Goal: Transaction & Acquisition: Book appointment/travel/reservation

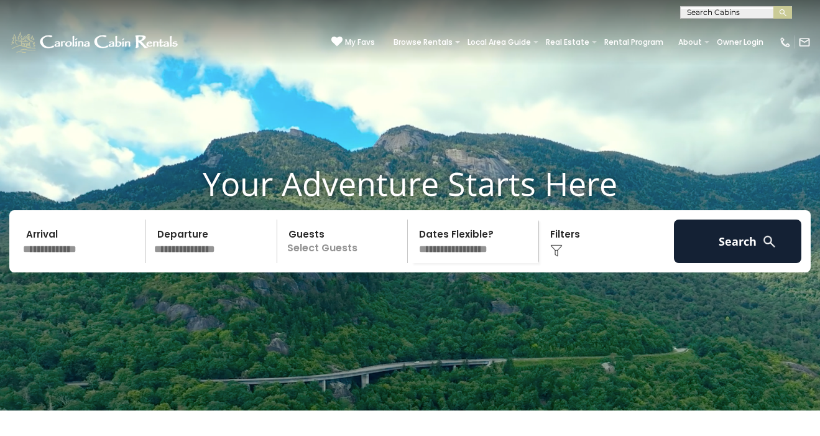
click at [73, 263] on input "text" at bounding box center [82, 242] width 127 height 44
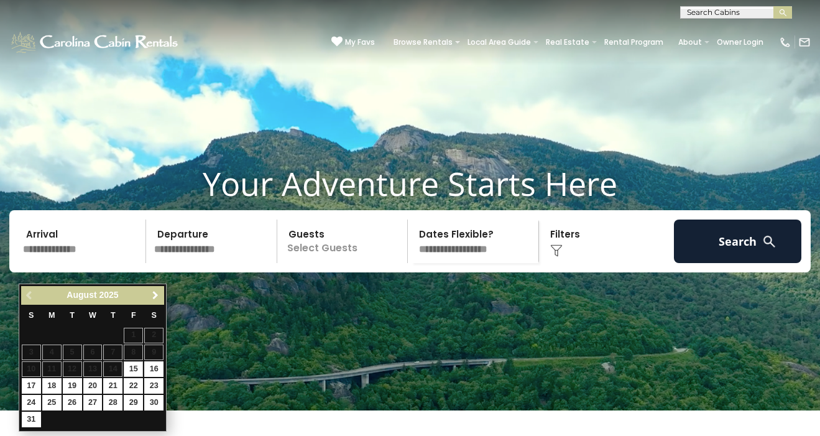
click at [156, 295] on span "Next" at bounding box center [155, 295] width 10 height 10
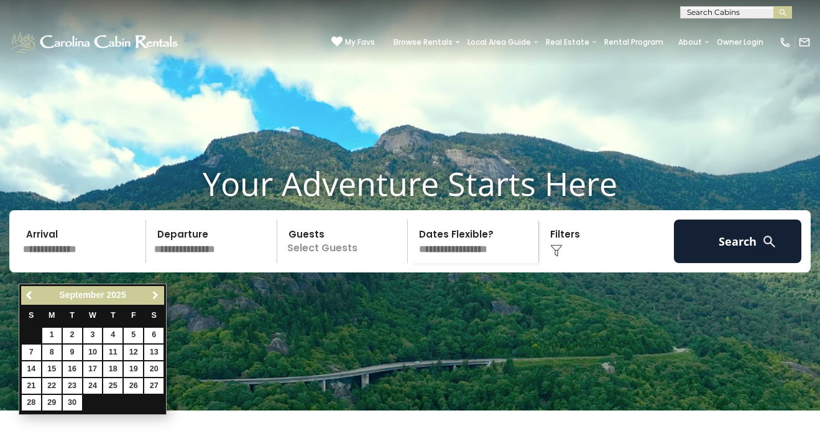
click at [156, 295] on span "Next" at bounding box center [155, 295] width 10 height 10
click at [115, 351] on link "9" at bounding box center [112, 352] width 19 height 16
type input "*******"
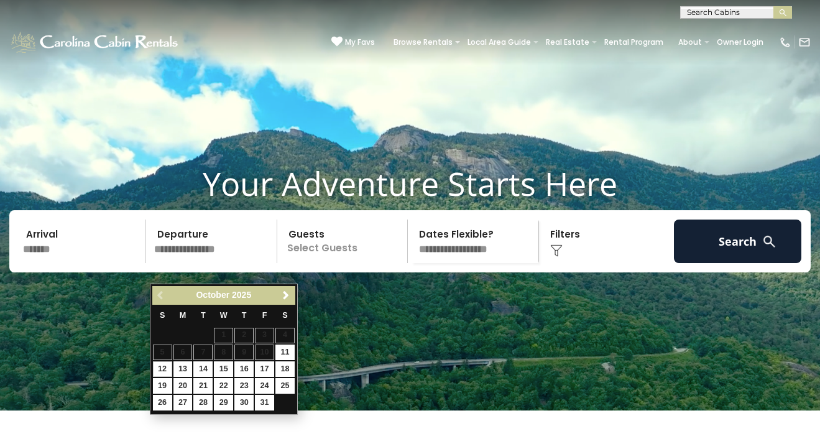
click at [163, 370] on link "12" at bounding box center [162, 369] width 19 height 16
type input "********"
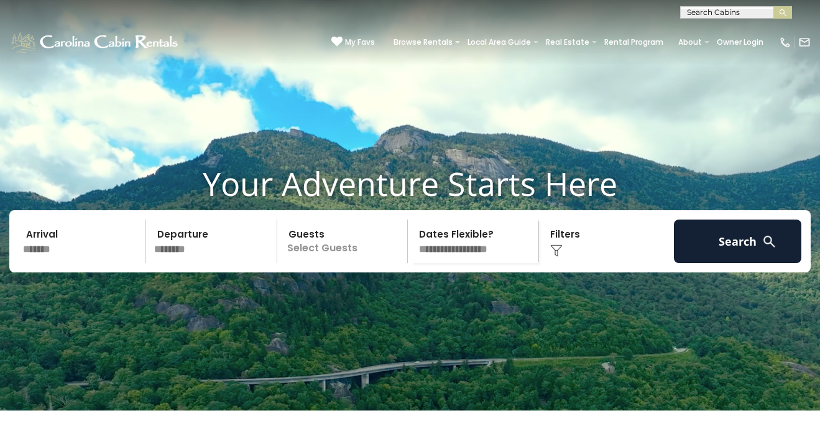
click at [344, 263] on p "Select Guests" at bounding box center [344, 242] width 127 height 44
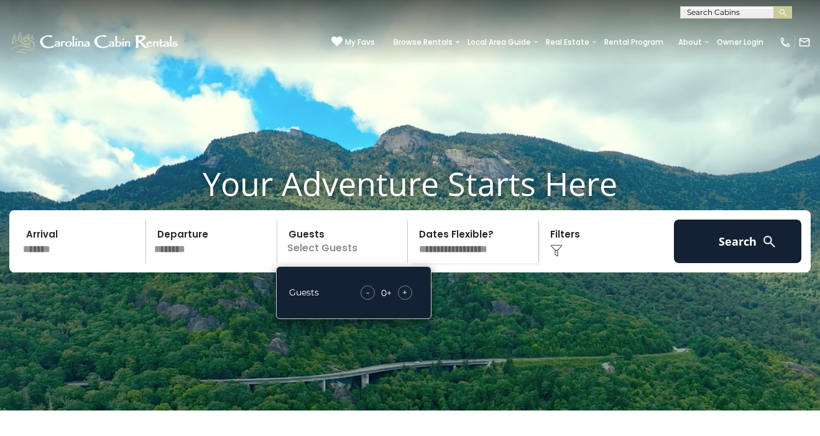
click at [408, 300] on div "+" at bounding box center [405, 292] width 14 height 14
click at [566, 252] on div "Click to Choose" at bounding box center [606, 242] width 127 height 44
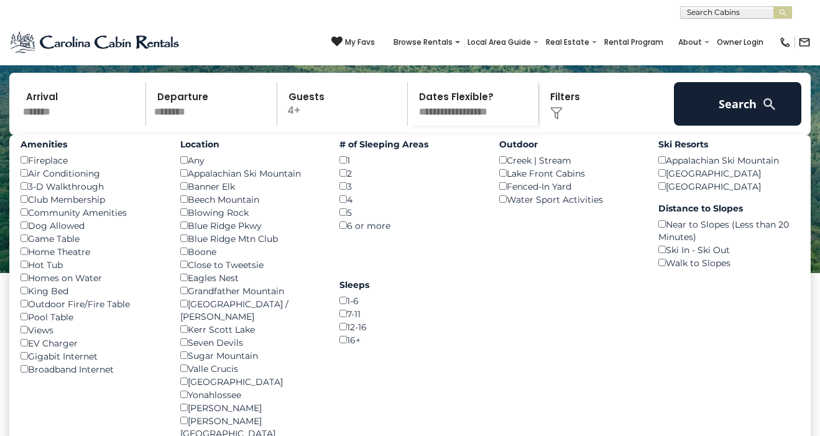
scroll to position [139, 0]
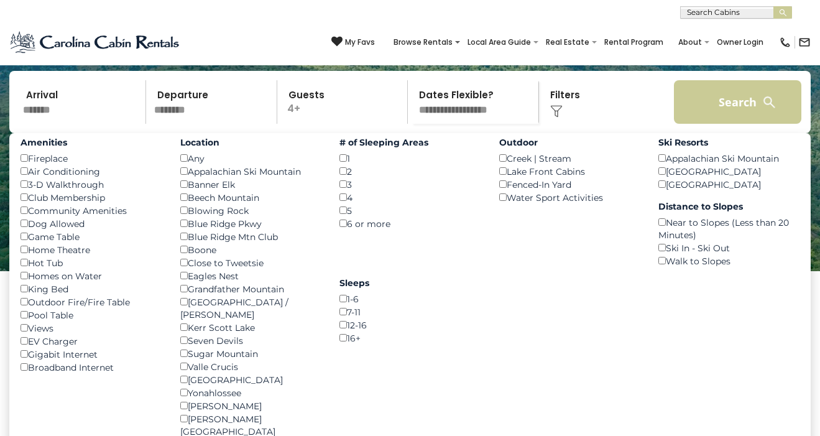
click at [700, 120] on button "Search" at bounding box center [737, 102] width 127 height 44
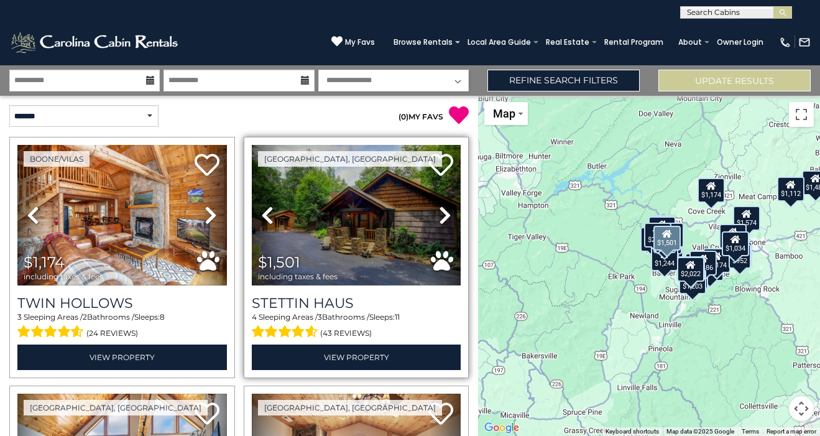
click at [444, 215] on icon at bounding box center [445, 215] width 12 height 20
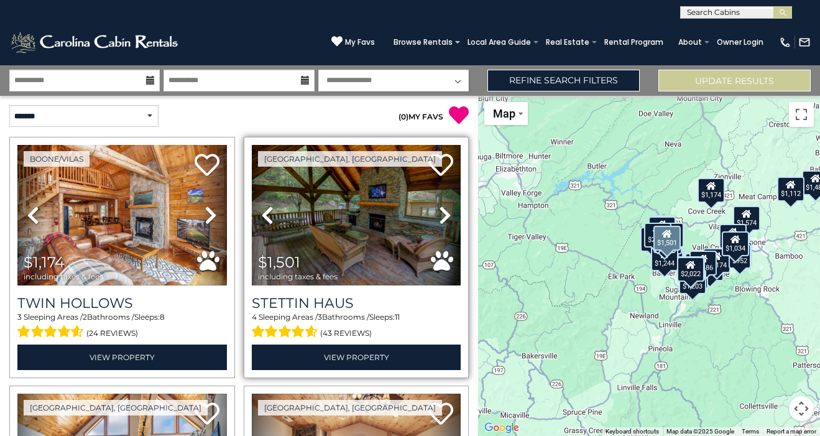
click at [353, 239] on img at bounding box center [357, 215] width 210 height 141
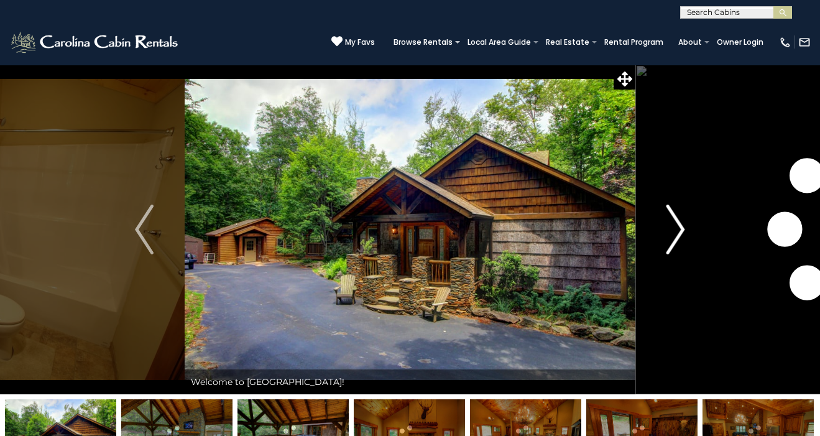
click at [675, 242] on img "Next" at bounding box center [676, 230] width 19 height 50
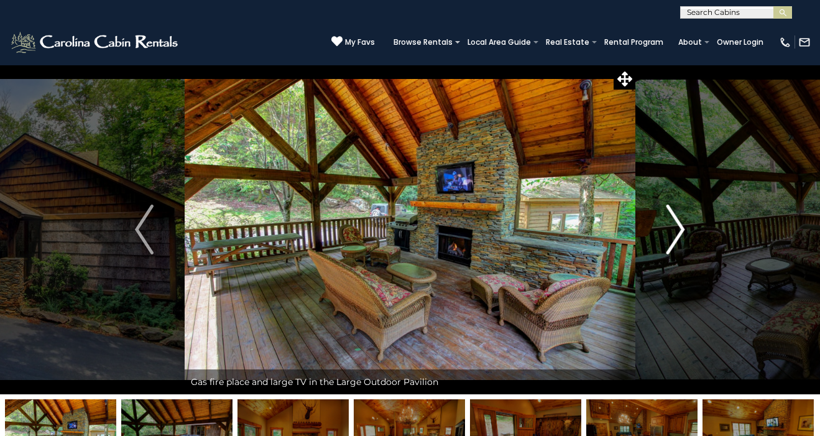
click at [673, 237] on img "Next" at bounding box center [676, 230] width 19 height 50
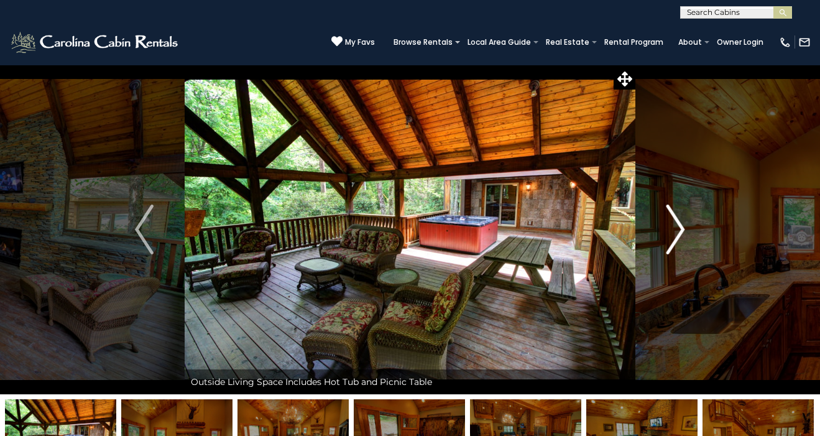
click at [673, 237] on img "Next" at bounding box center [676, 230] width 19 height 50
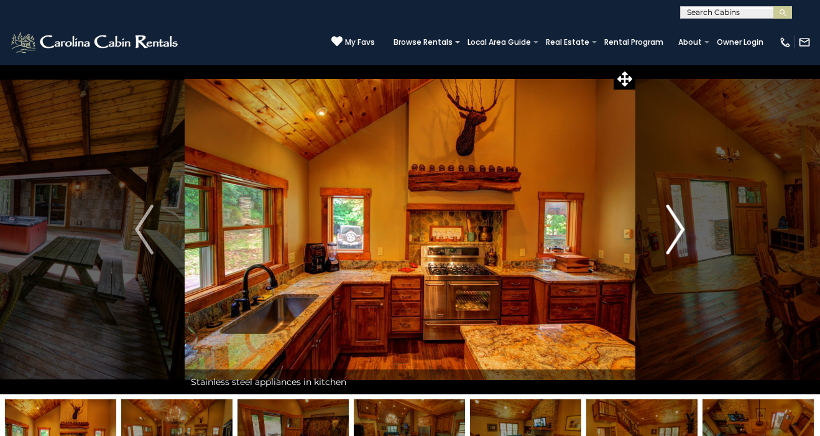
click at [673, 237] on img "Next" at bounding box center [676, 230] width 19 height 50
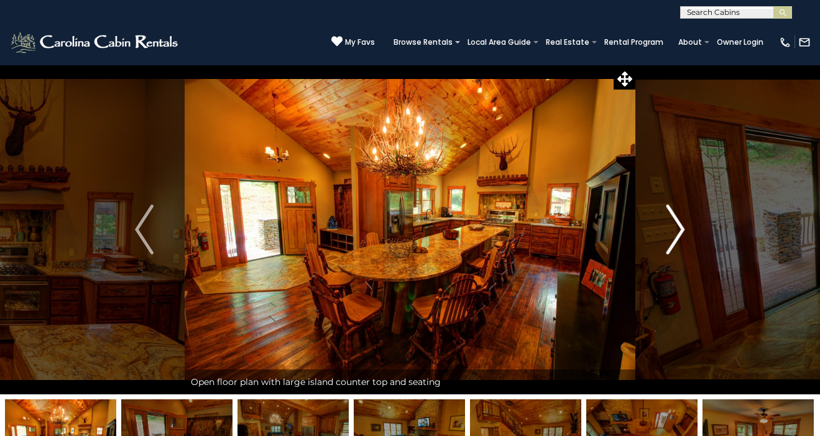
click at [673, 237] on img "Next" at bounding box center [676, 230] width 19 height 50
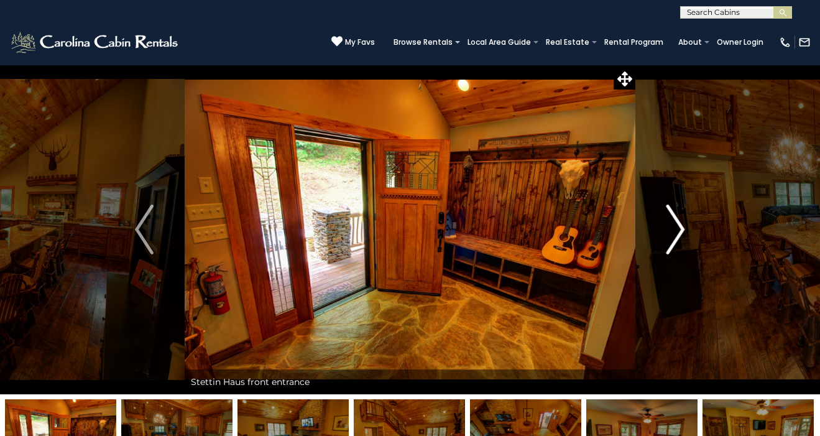
click at [673, 237] on img "Next" at bounding box center [676, 230] width 19 height 50
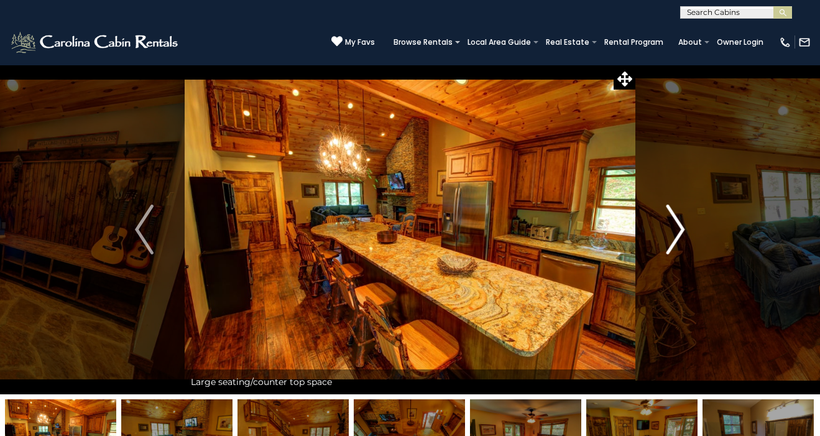
click at [673, 237] on img "Next" at bounding box center [676, 230] width 19 height 50
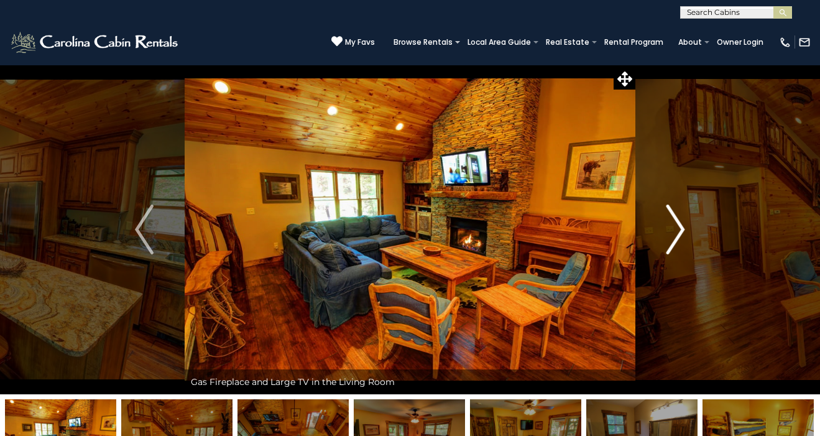
click at [673, 237] on img "Next" at bounding box center [676, 230] width 19 height 50
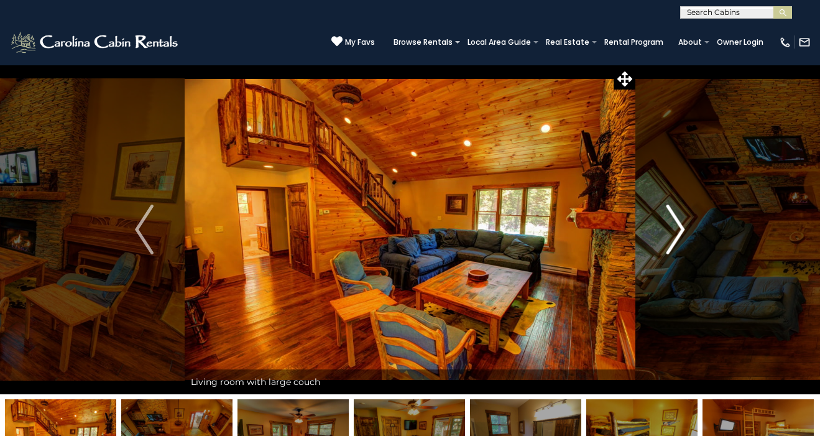
click at [673, 237] on img "Next" at bounding box center [676, 230] width 19 height 50
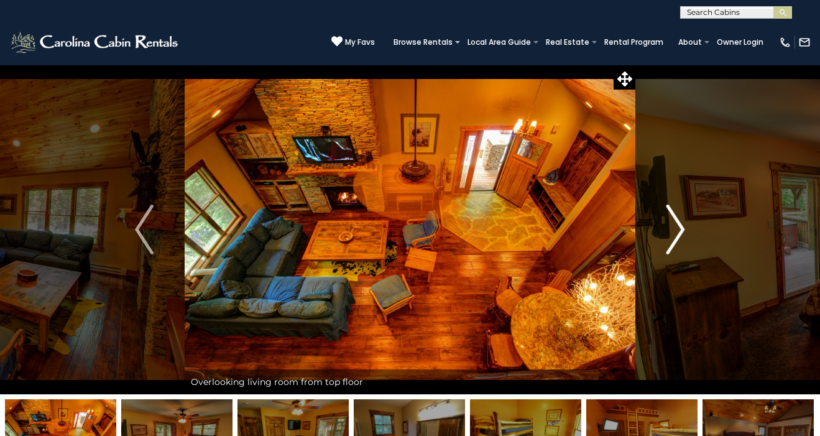
click at [673, 237] on img "Next" at bounding box center [676, 230] width 19 height 50
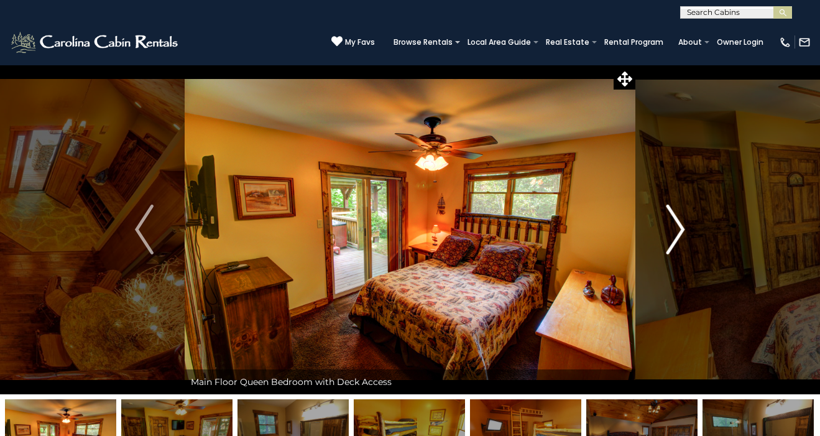
click at [673, 237] on img "Next" at bounding box center [676, 230] width 19 height 50
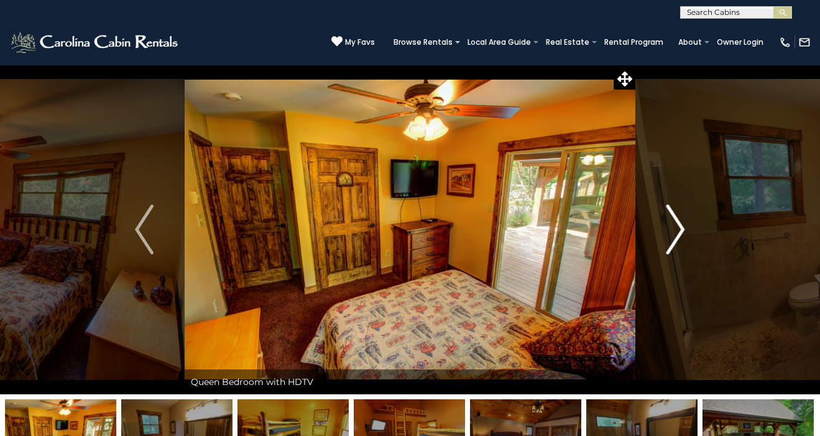
click at [672, 236] on img "Next" at bounding box center [676, 230] width 19 height 50
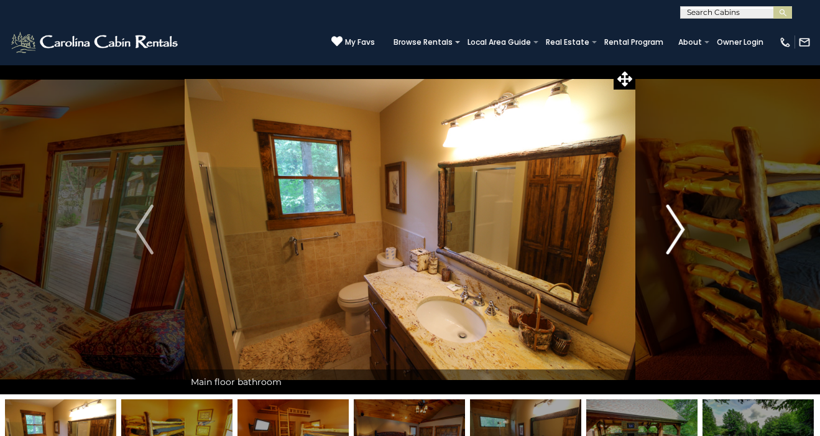
click at [672, 236] on img "Next" at bounding box center [676, 230] width 19 height 50
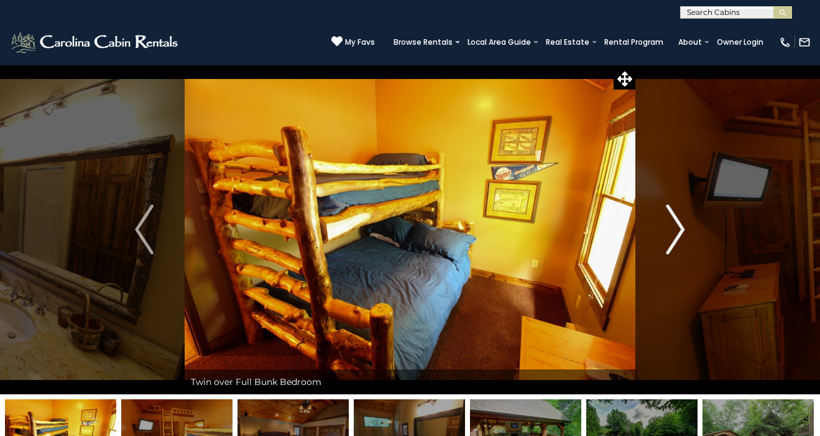
click at [672, 236] on img "Next" at bounding box center [676, 230] width 19 height 50
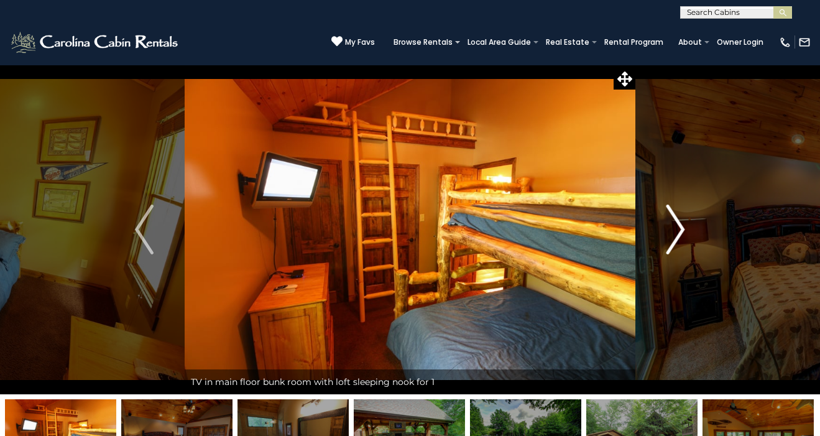
click at [672, 236] on img "Next" at bounding box center [676, 230] width 19 height 50
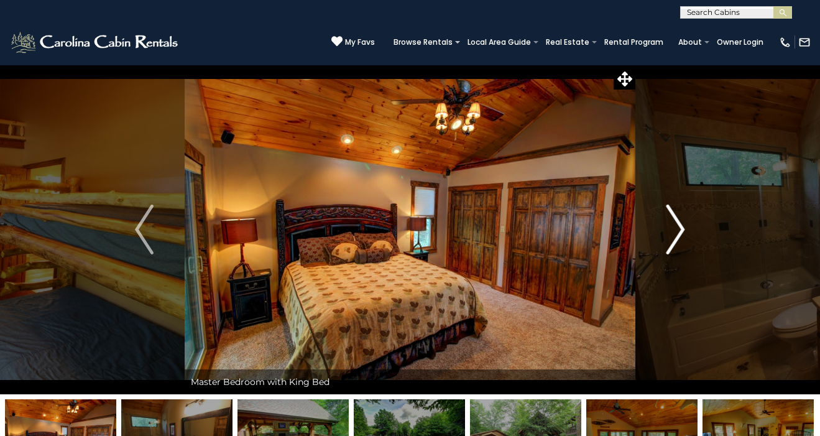
click at [672, 236] on img "Next" at bounding box center [676, 230] width 19 height 50
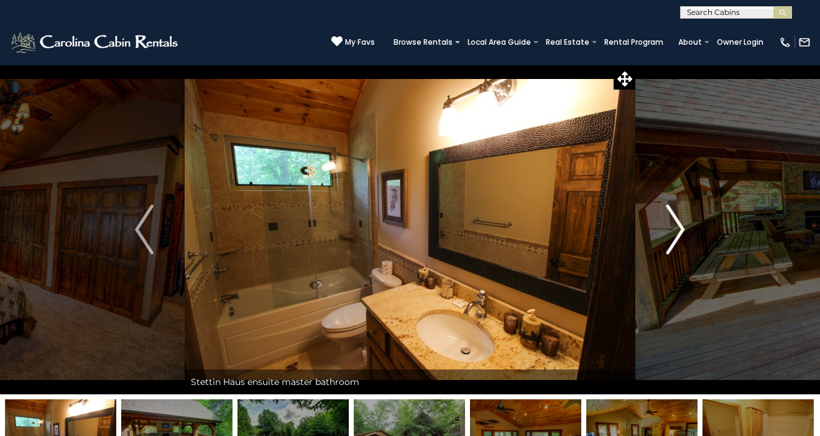
click at [672, 236] on img "Next" at bounding box center [676, 230] width 19 height 50
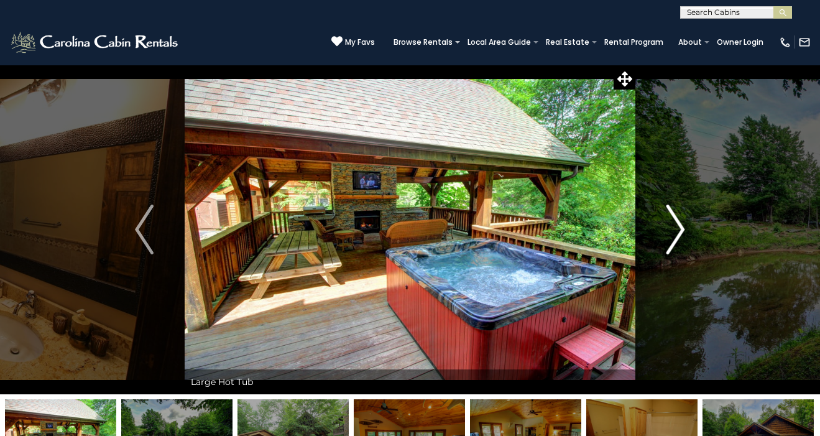
click at [672, 236] on img "Next" at bounding box center [676, 230] width 19 height 50
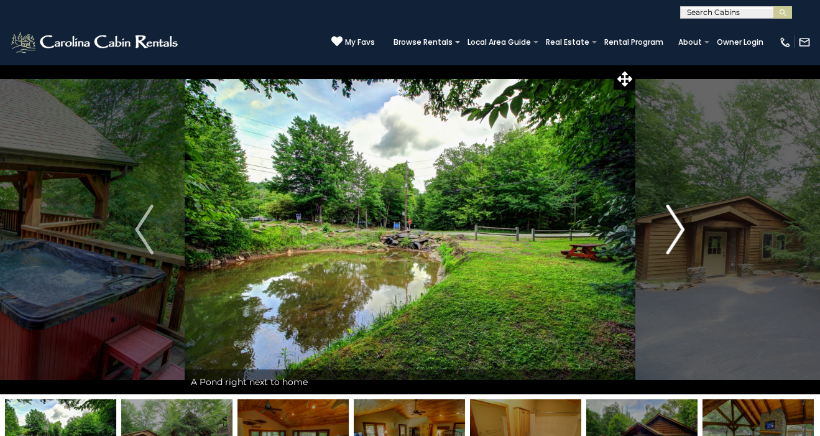
click at [672, 236] on img "Next" at bounding box center [676, 230] width 19 height 50
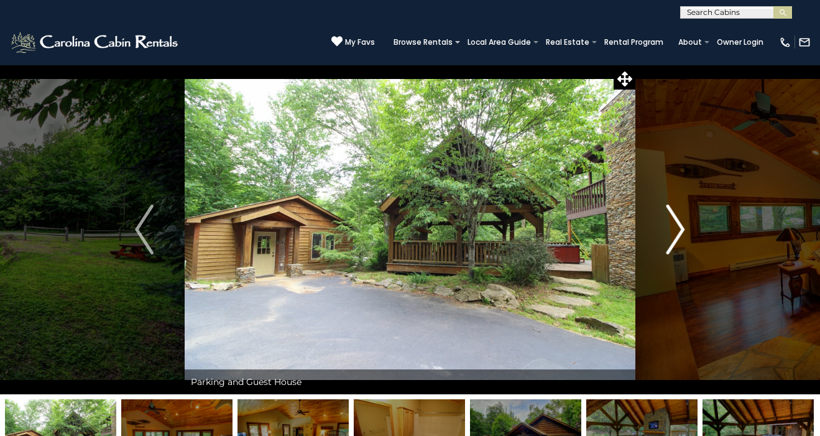
click at [672, 236] on img "Next" at bounding box center [676, 230] width 19 height 50
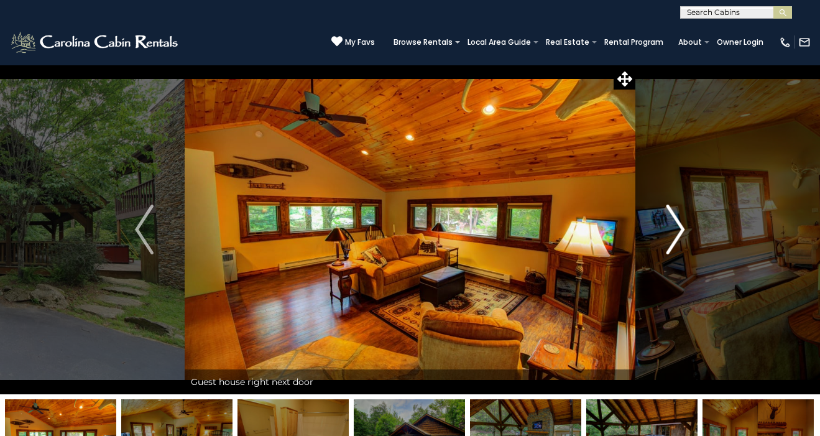
click at [674, 238] on img "Next" at bounding box center [676, 230] width 19 height 50
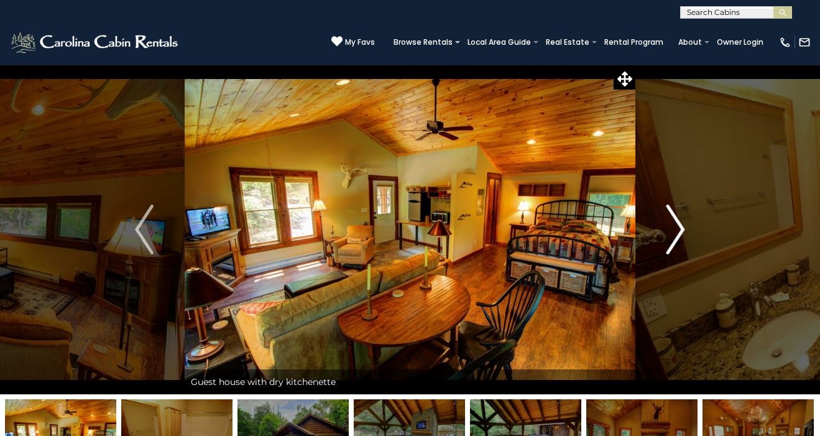
click at [674, 238] on img "Next" at bounding box center [676, 230] width 19 height 50
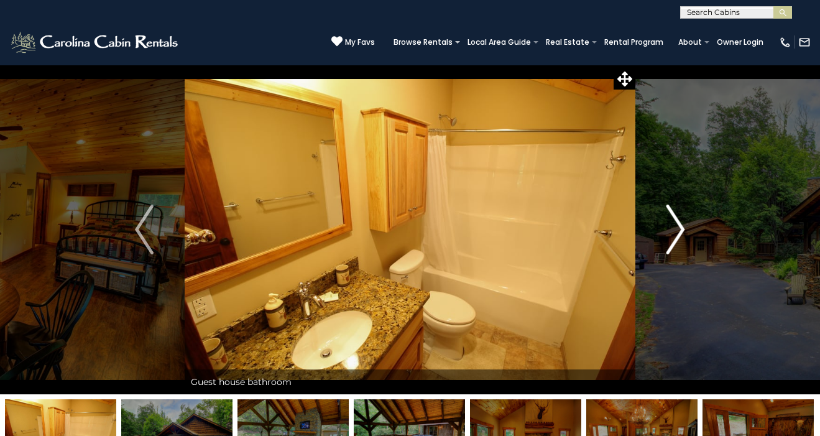
click at [674, 238] on img "Next" at bounding box center [676, 230] width 19 height 50
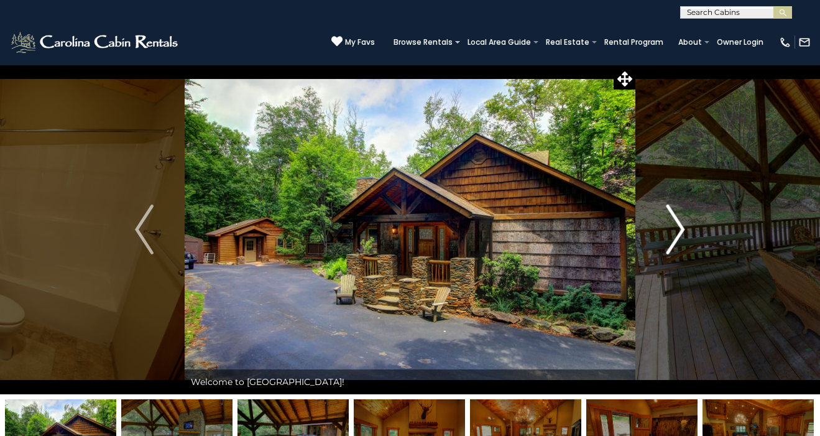
click at [674, 238] on img "Next" at bounding box center [676, 230] width 19 height 50
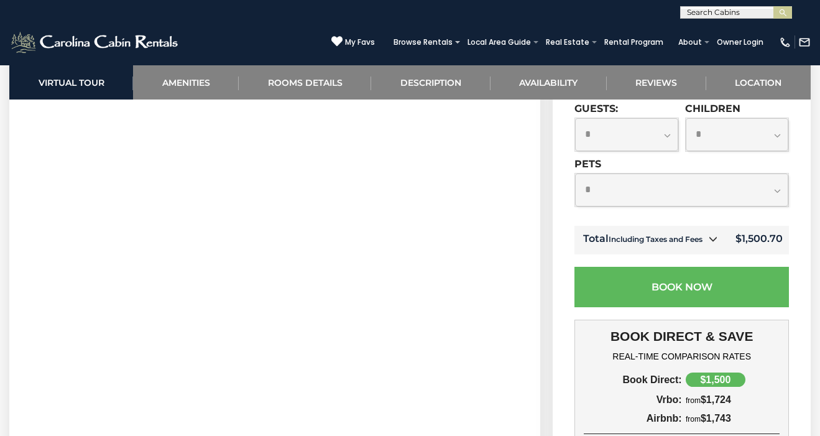
scroll to position [765, 0]
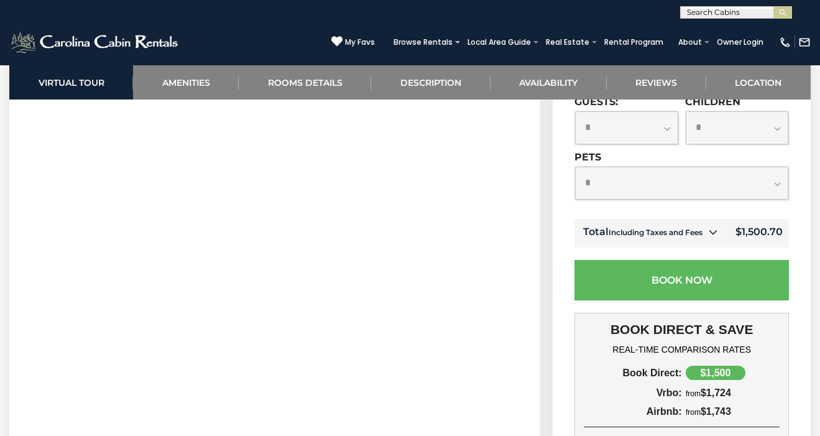
click at [636, 90] on input "**********" at bounding box center [627, 72] width 104 height 34
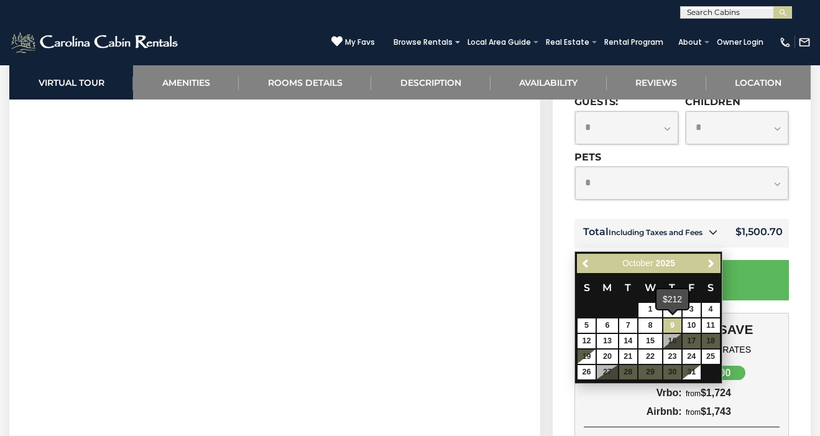
click at [669, 325] on link "9" at bounding box center [672, 325] width 18 height 14
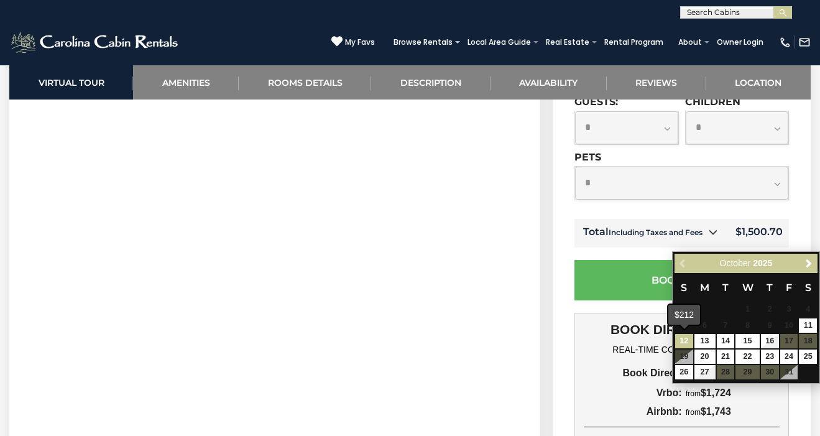
click at [683, 343] on link "12" at bounding box center [684, 341] width 18 height 14
type input "**********"
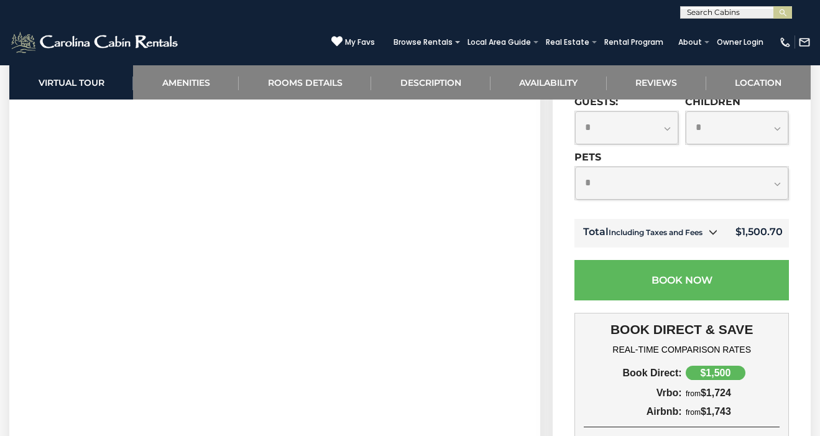
select select "*"
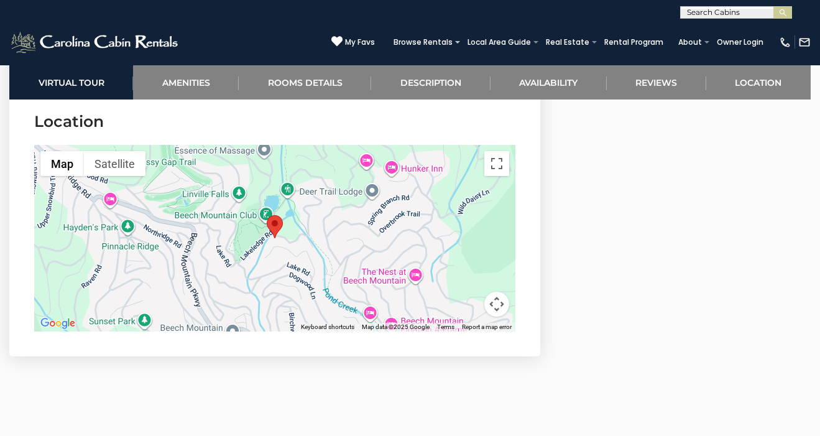
scroll to position [4232, 0]
